Goal: Information Seeking & Learning: Check status

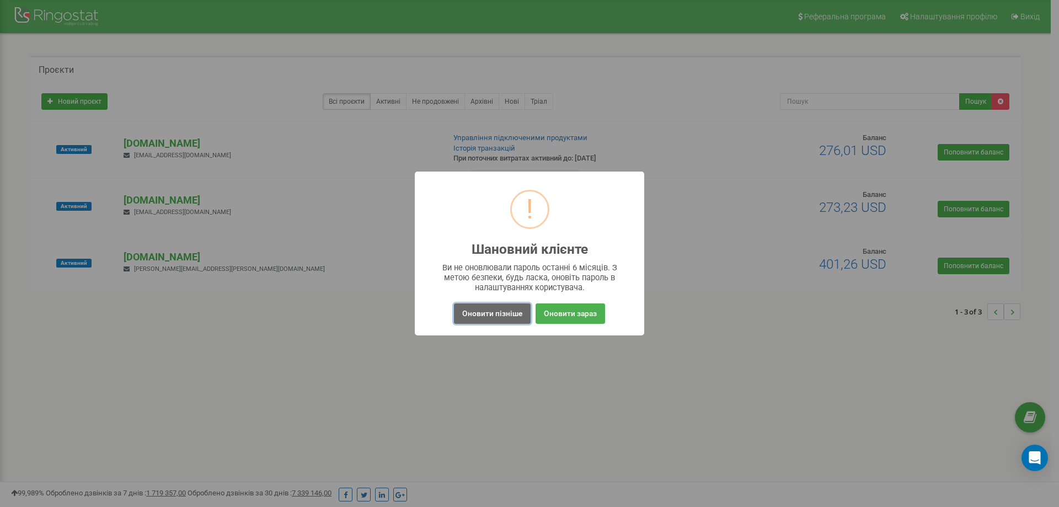
click at [495, 319] on button "Оновити пізніше" at bounding box center [492, 313] width 77 height 20
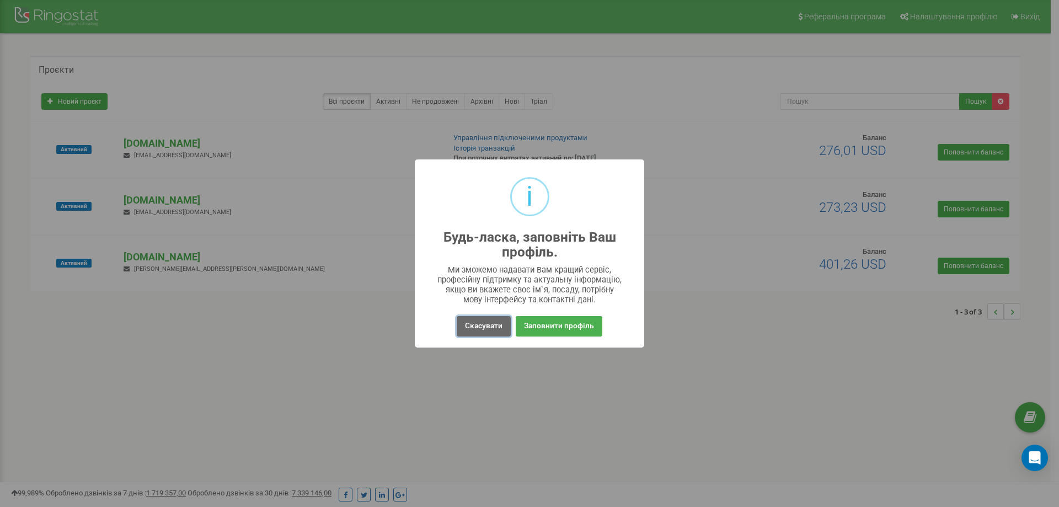
click at [508, 331] on button "Скасувати" at bounding box center [484, 326] width 54 height 20
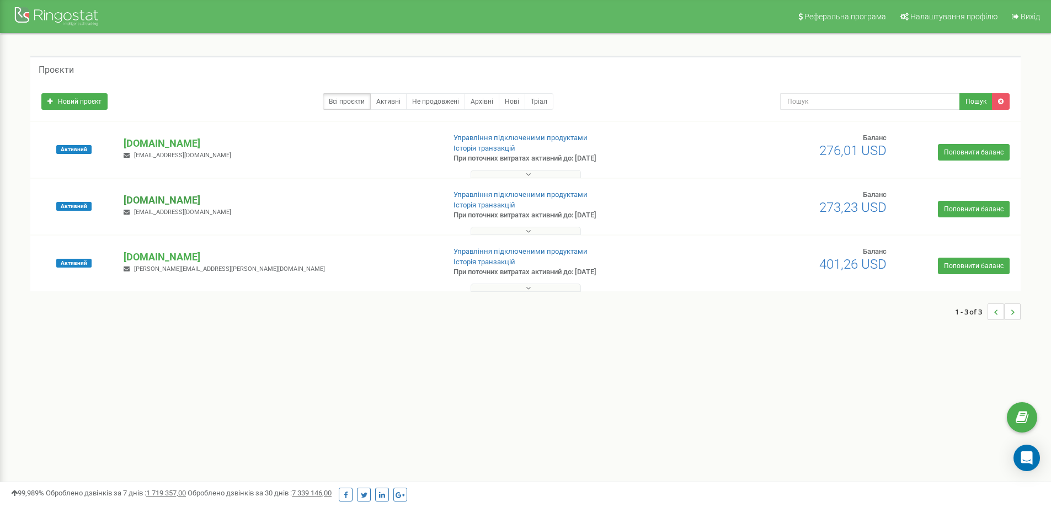
click at [201, 202] on p "[DOMAIN_NAME]" at bounding box center [280, 200] width 312 height 14
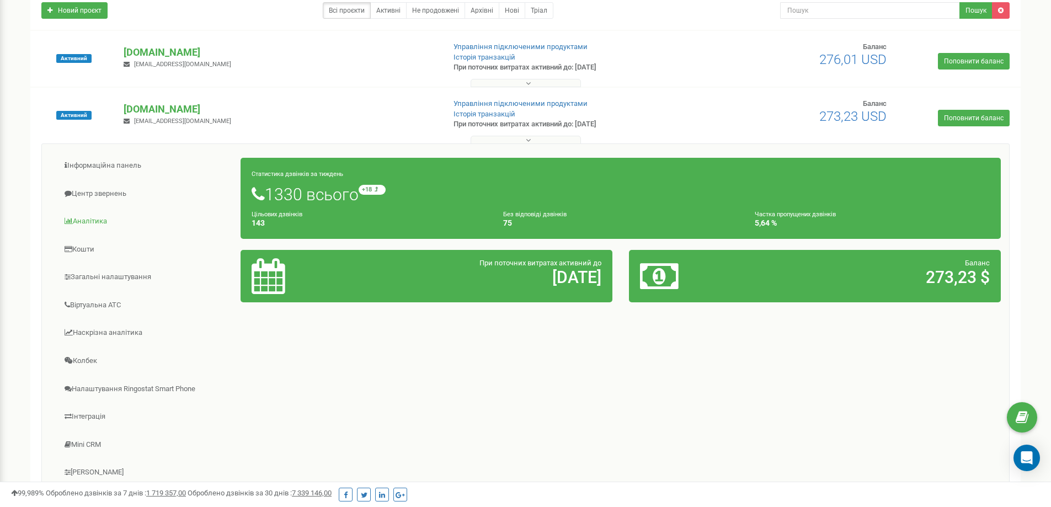
scroll to position [110, 0]
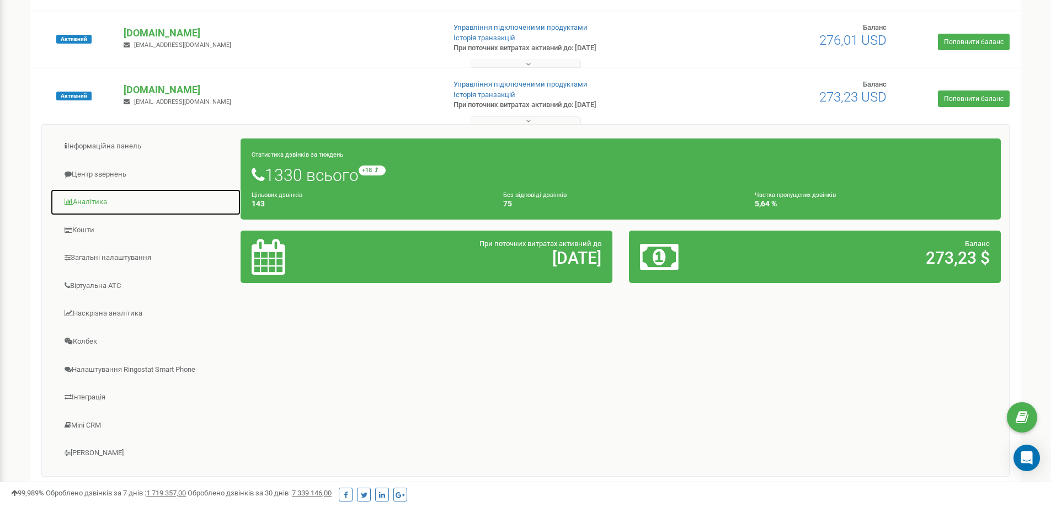
click at [113, 199] on link "Аналiтика" at bounding box center [145, 202] width 191 height 27
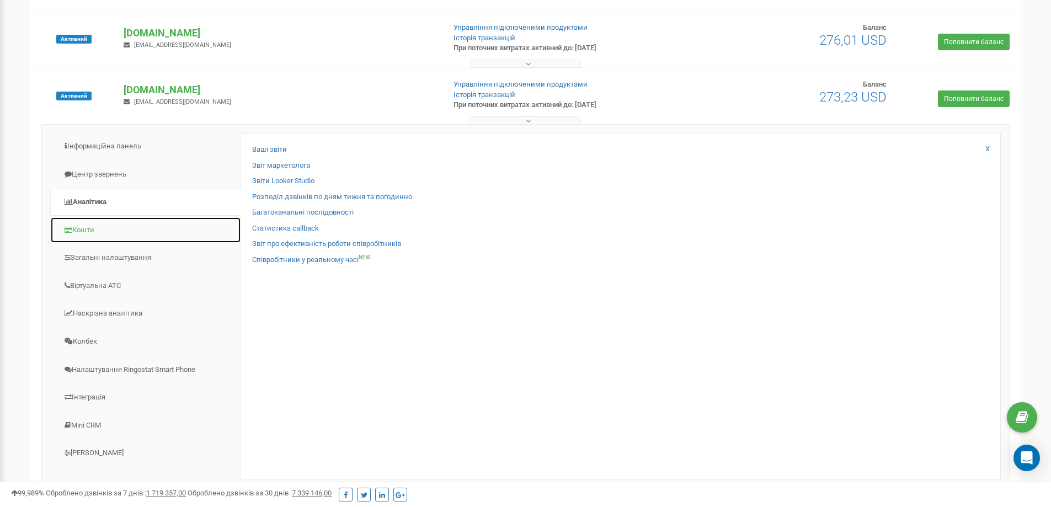
click at [119, 232] on link "Кошти" at bounding box center [145, 230] width 191 height 27
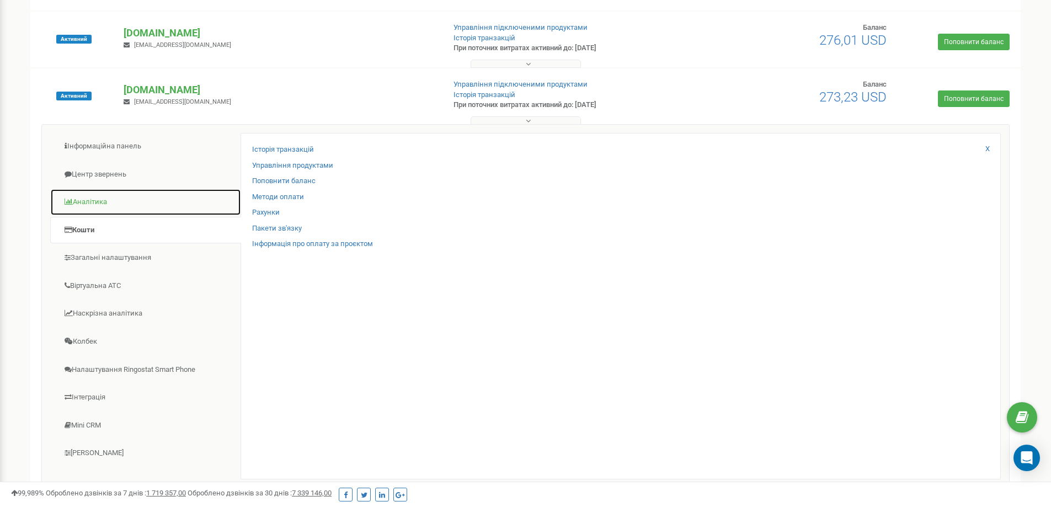
click at [106, 196] on link "Аналiтика" at bounding box center [145, 202] width 191 height 27
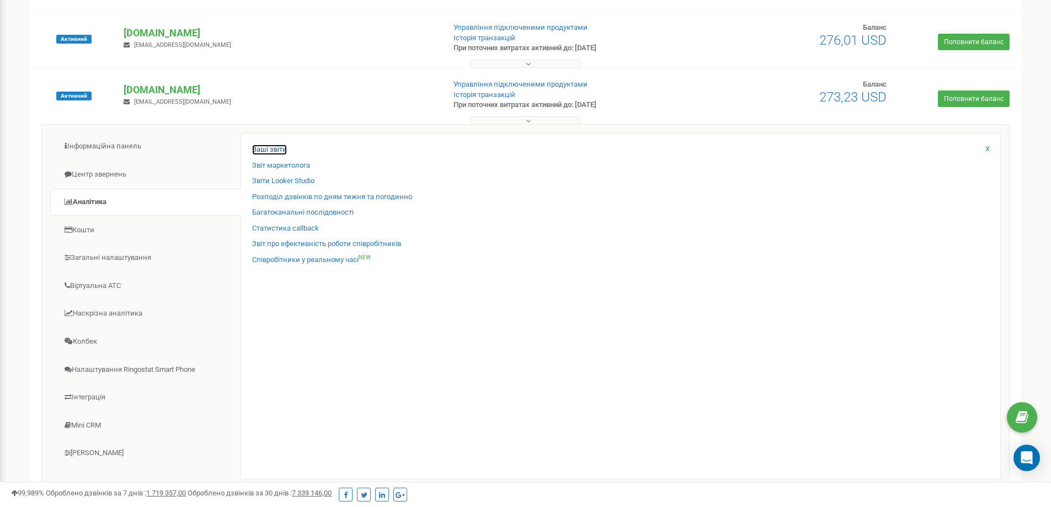
drag, startPoint x: 286, startPoint y: 150, endPoint x: 277, endPoint y: 146, distance: 9.9
click at [285, 150] on link "Ваші звіти" at bounding box center [269, 150] width 35 height 10
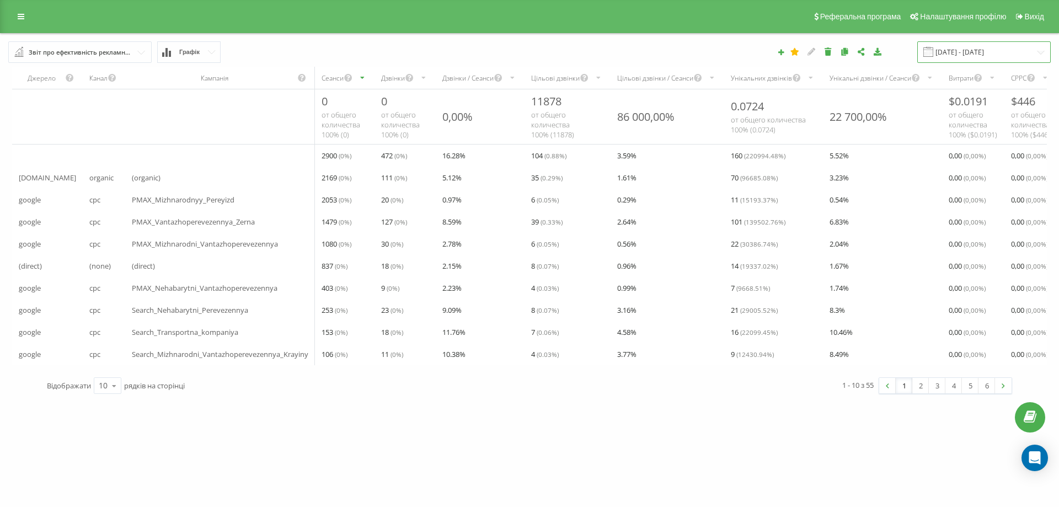
click at [1007, 51] on input "[DATE] - [DATE]" at bounding box center [984, 52] width 134 height 22
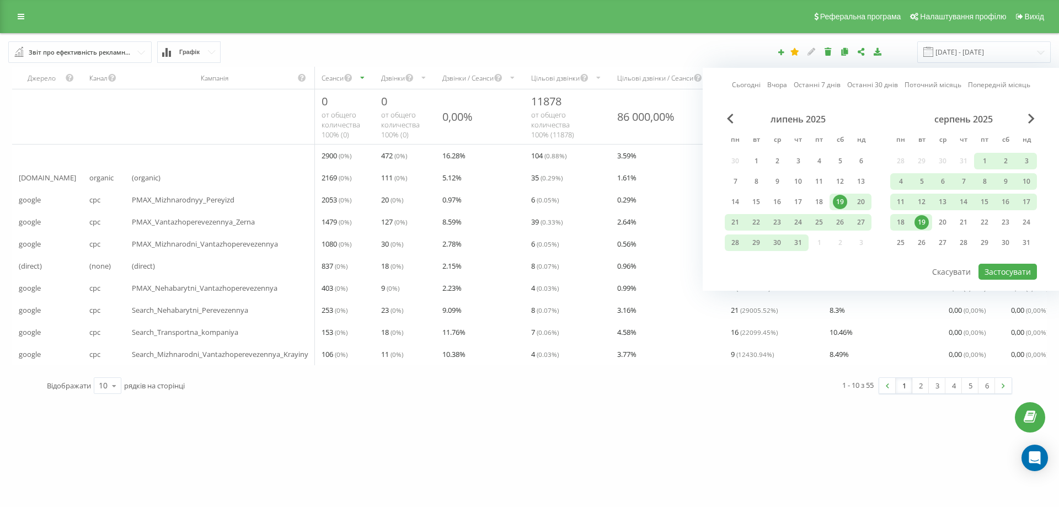
click at [771, 83] on link "Вчора" at bounding box center [777, 84] width 20 height 10
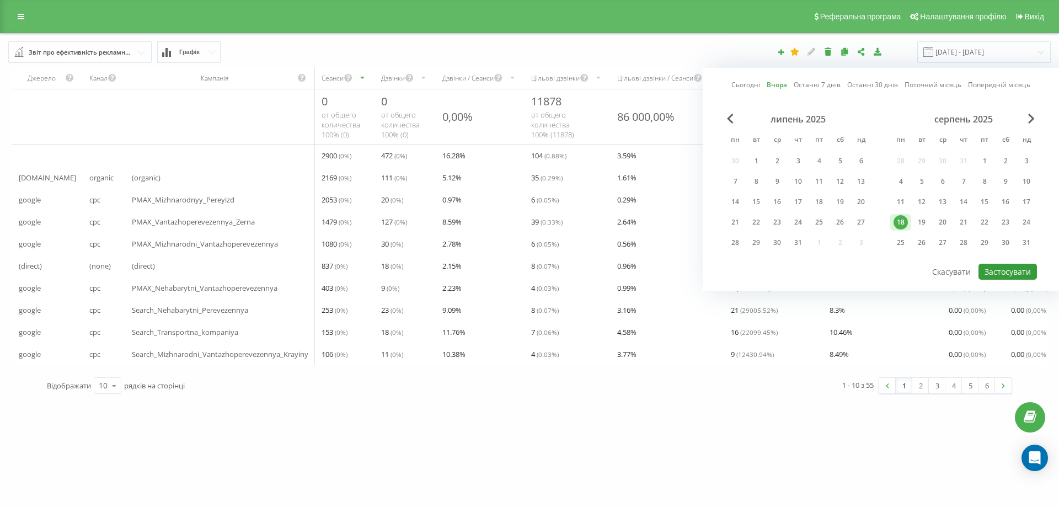
click at [999, 268] on button "Застосувати" at bounding box center [1008, 272] width 58 height 16
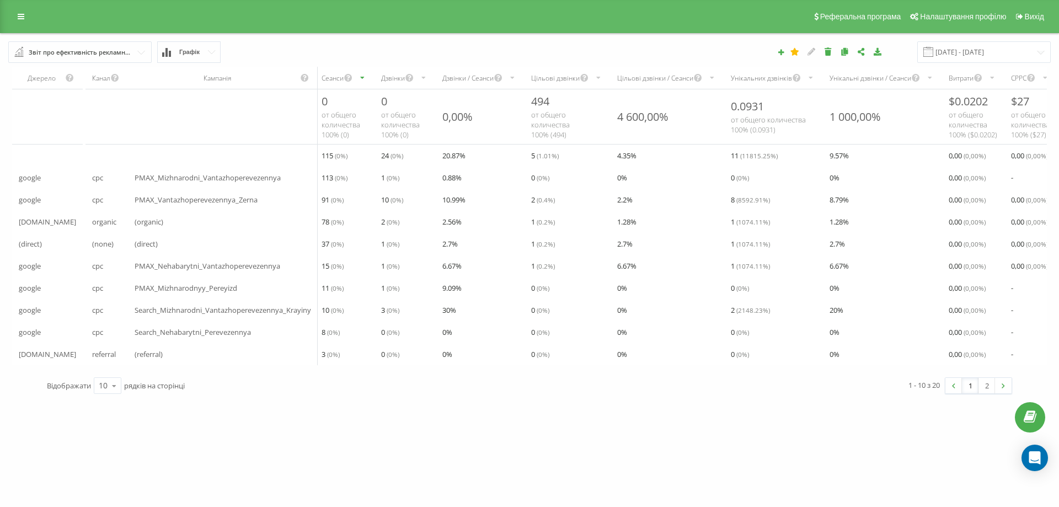
click at [116, 57] on div "Звіт про ефективність рекламних кампаній" at bounding box center [81, 52] width 104 height 12
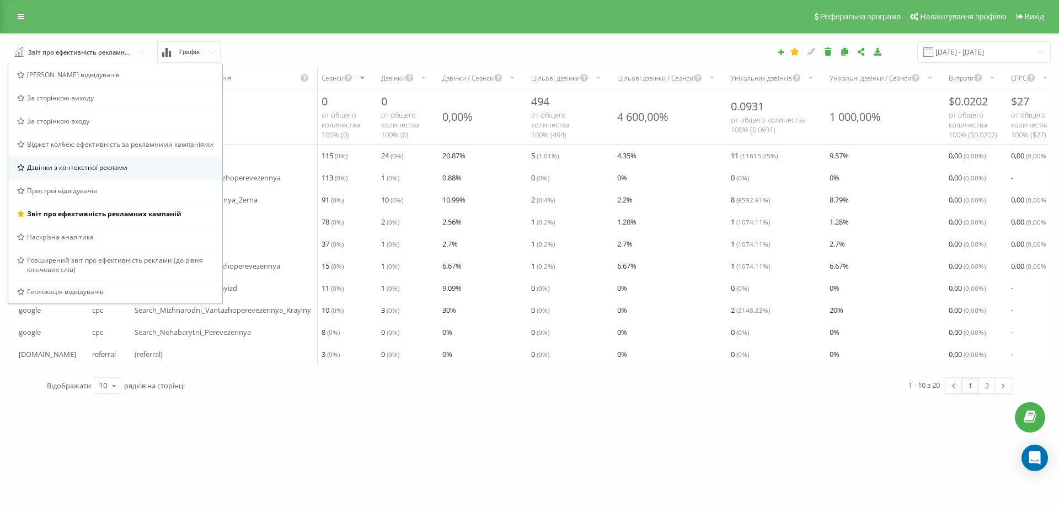
click at [101, 170] on span "Дзвінки з контекстної реклами" at bounding box center [77, 167] width 100 height 9
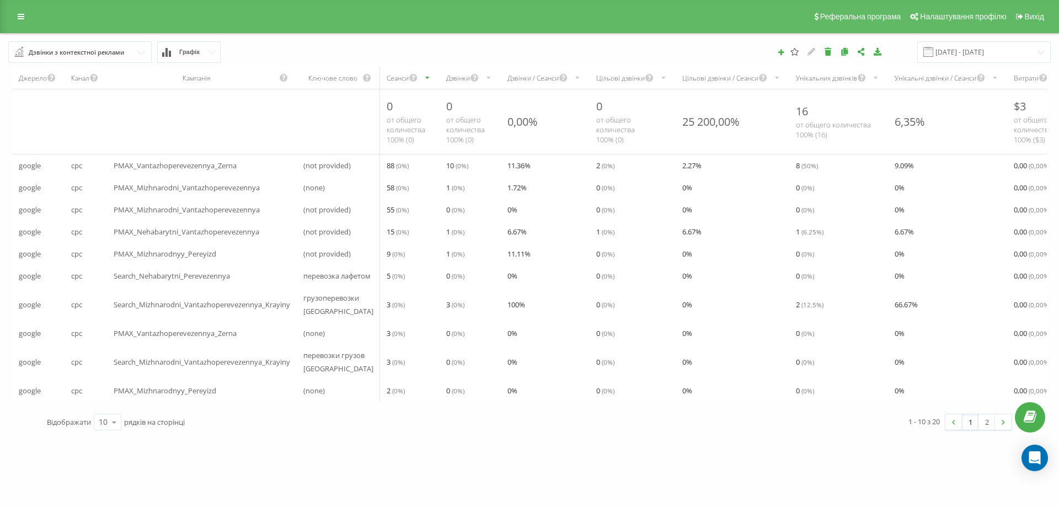
click at [441, 70] on div "Дзвінки" at bounding box center [470, 78] width 61 height 22
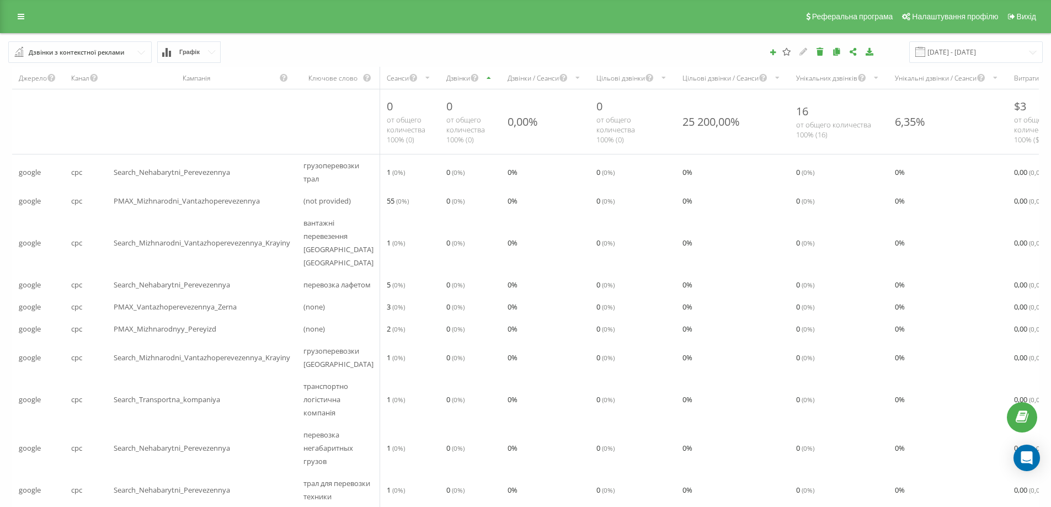
click at [440, 83] on div "Дзвінки" at bounding box center [470, 78] width 61 height 22
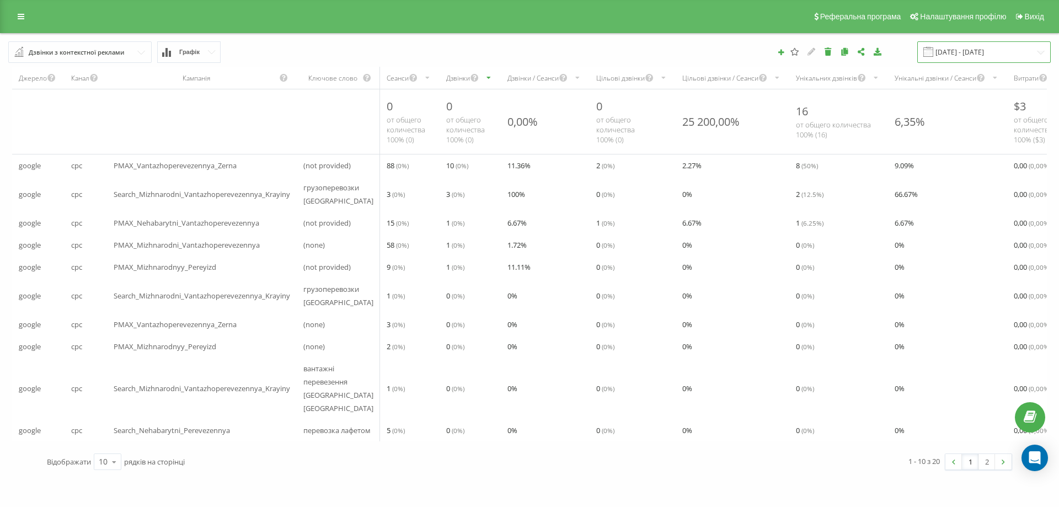
click at [1013, 51] on input "[DATE] - [DATE]" at bounding box center [984, 52] width 134 height 22
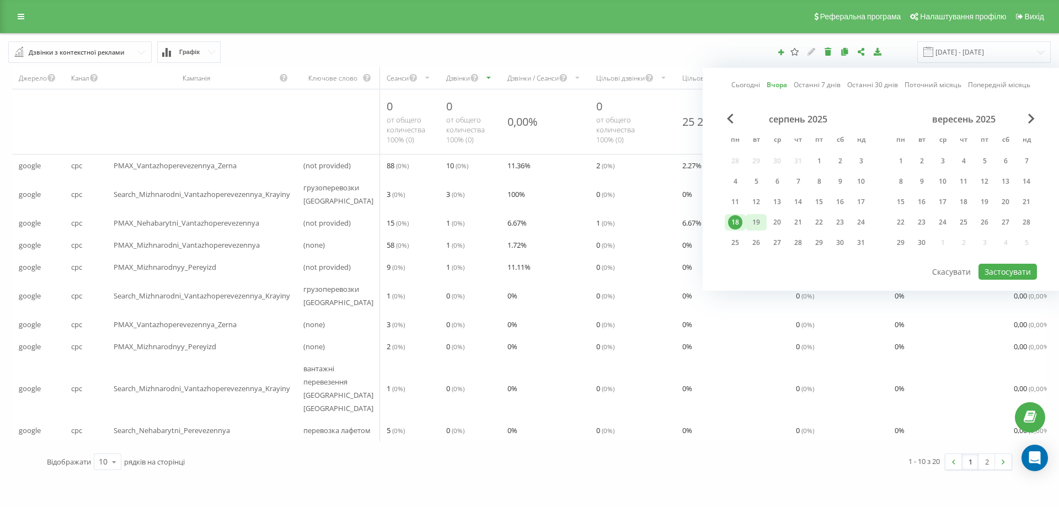
click at [761, 226] on div "19" at bounding box center [756, 222] width 14 height 14
click at [1005, 267] on button "Застосувати" at bounding box center [1008, 272] width 58 height 16
type input "[DATE] - [DATE]"
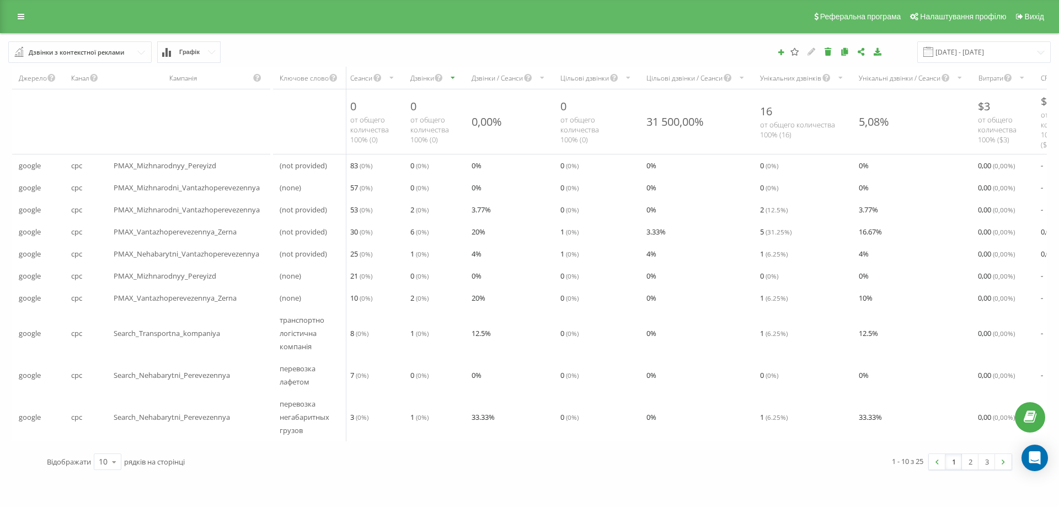
click at [417, 73] on div "Дзвінки" at bounding box center [422, 77] width 24 height 9
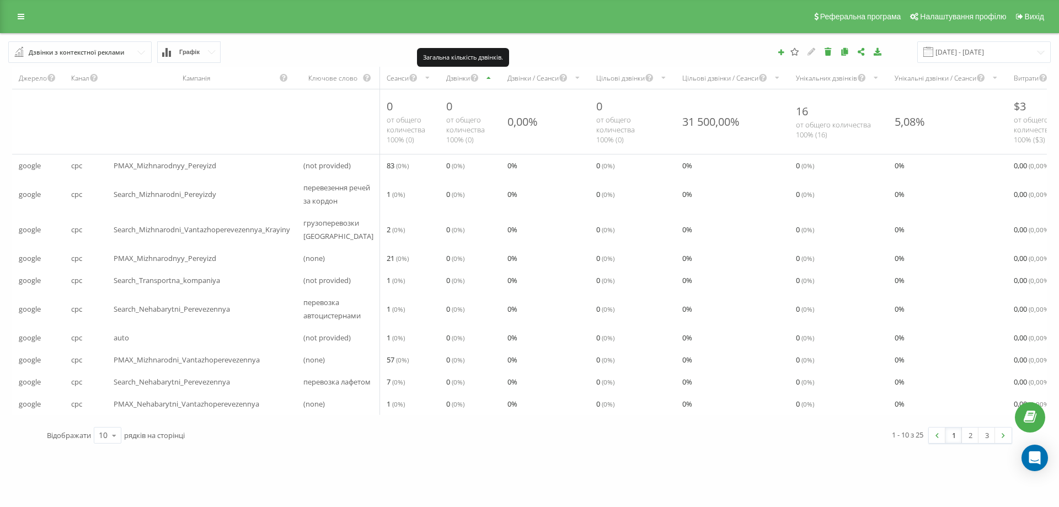
click at [470, 71] on icon "scrollable content" at bounding box center [474, 77] width 9 height 13
